Goal: Task Accomplishment & Management: Manage account settings

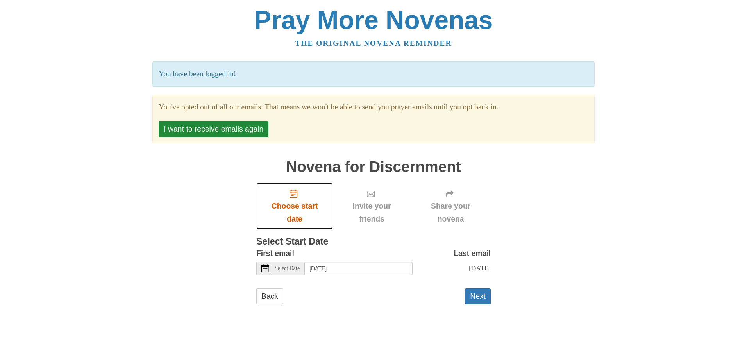
click at [293, 196] on icon "Choose start date" at bounding box center [293, 194] width 8 height 8
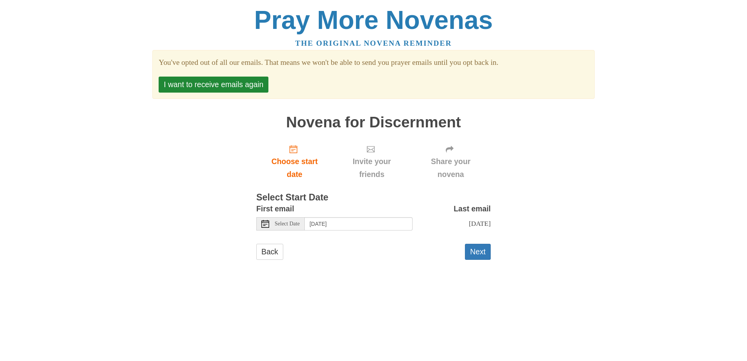
click at [292, 226] on span "Select Date" at bounding box center [286, 223] width 25 height 5
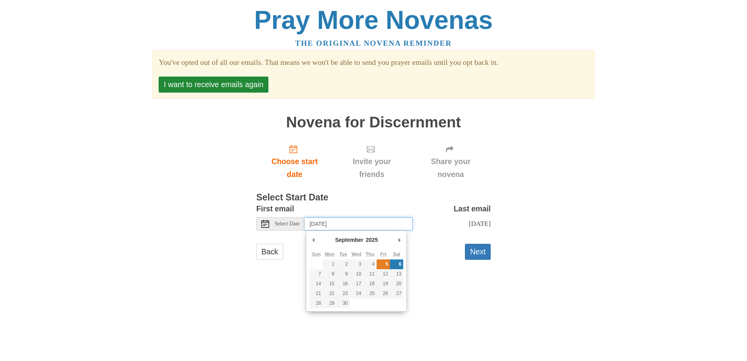
type input "Friday, September 5th"
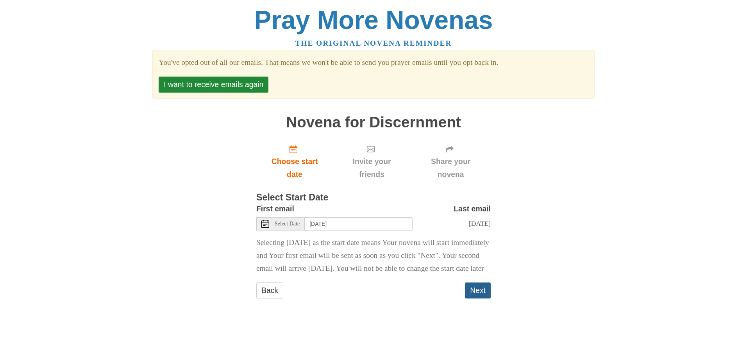
click at [474, 298] on button "Next" at bounding box center [478, 290] width 26 height 16
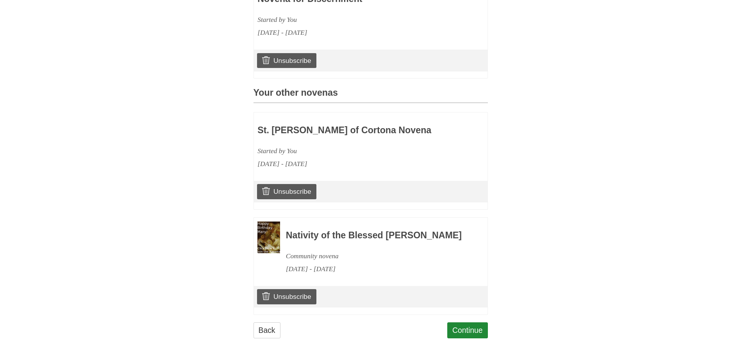
scroll to position [312, 0]
click at [282, 199] on link "Unsubscribe" at bounding box center [286, 191] width 59 height 15
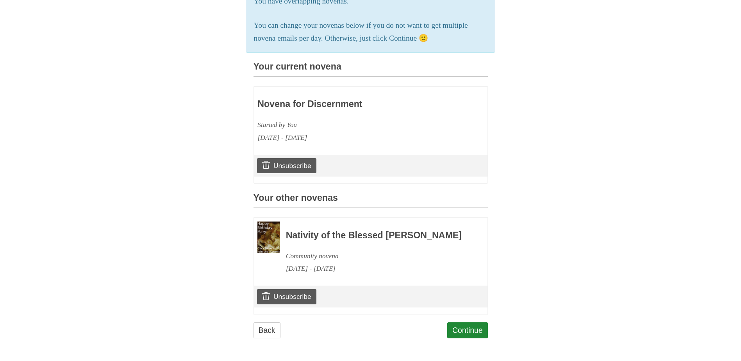
scroll to position [273, 0]
click at [289, 296] on link "Unsubscribe" at bounding box center [286, 296] width 59 height 15
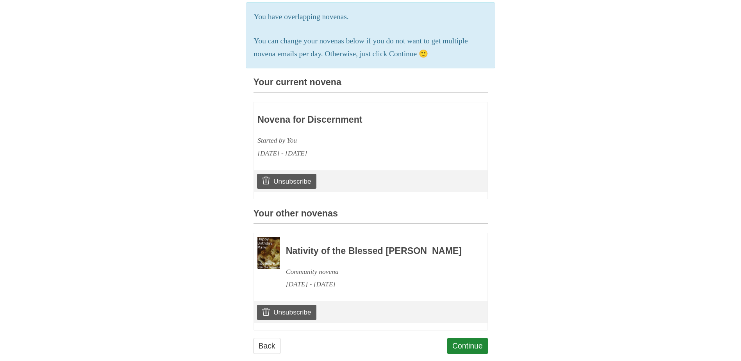
scroll to position [273, 0]
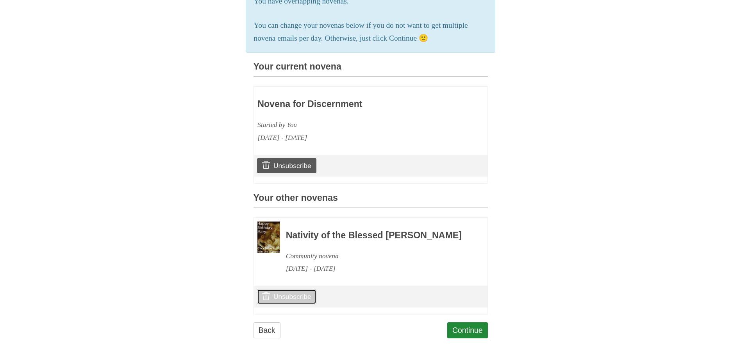
click at [283, 295] on link "Unsubscribe" at bounding box center [286, 296] width 59 height 15
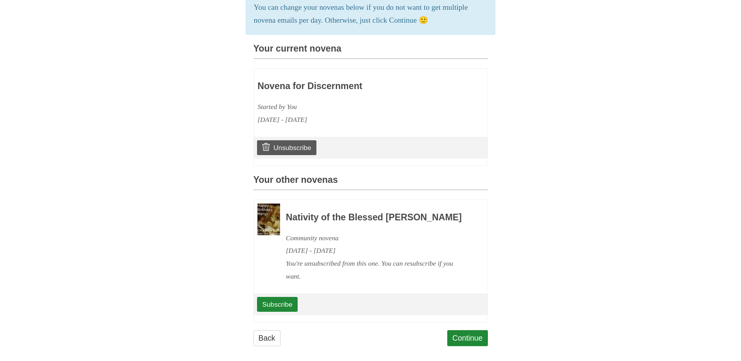
scroll to position [220, 0]
